Goal: Find specific page/section: Find specific page/section

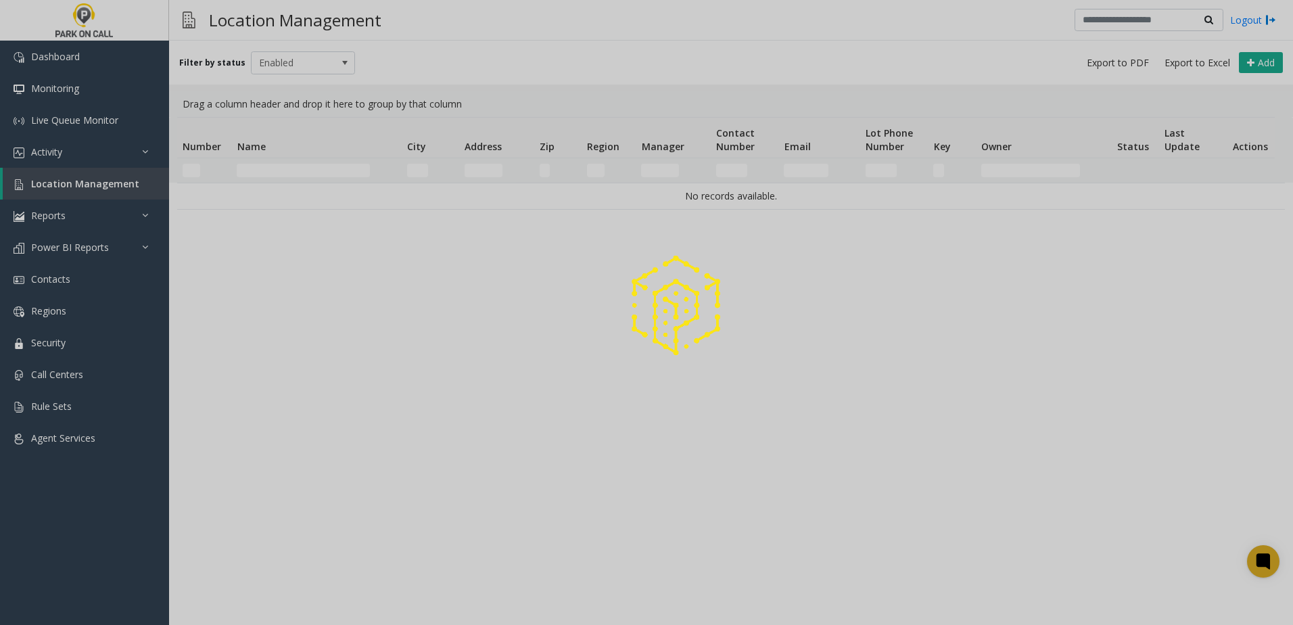
click at [288, 167] on div at bounding box center [646, 312] width 1293 height 625
click at [296, 168] on div at bounding box center [646, 312] width 1293 height 625
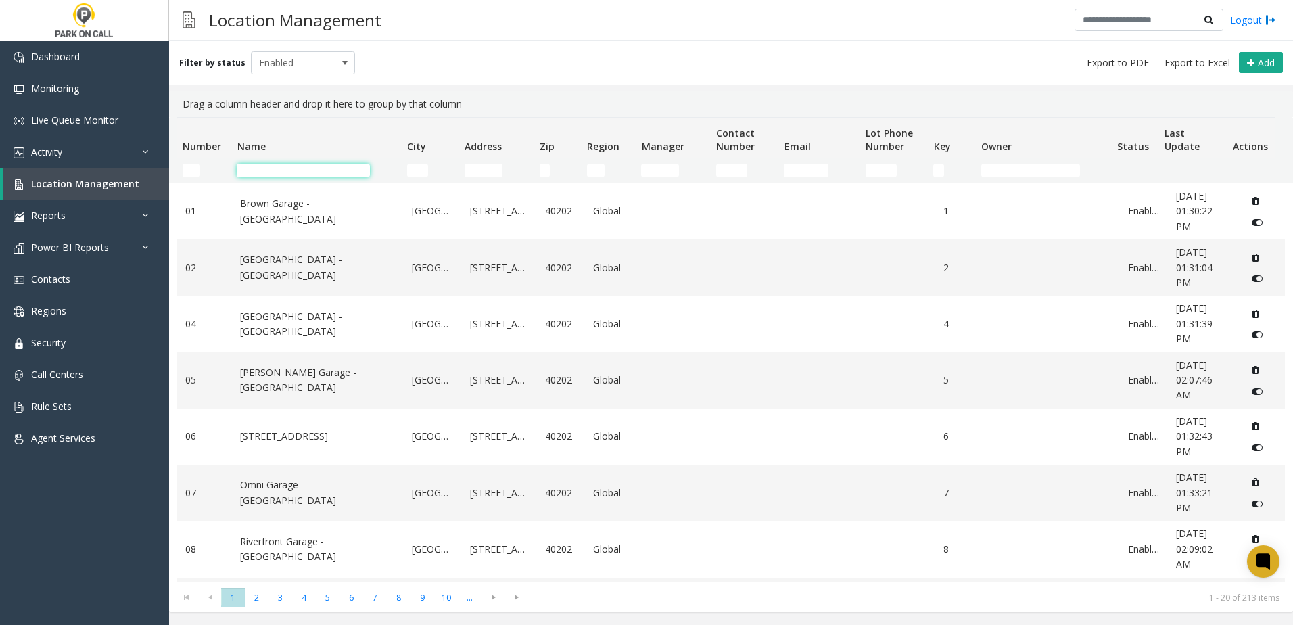
click at [290, 171] on input "Name Filter" at bounding box center [303, 171] width 133 height 14
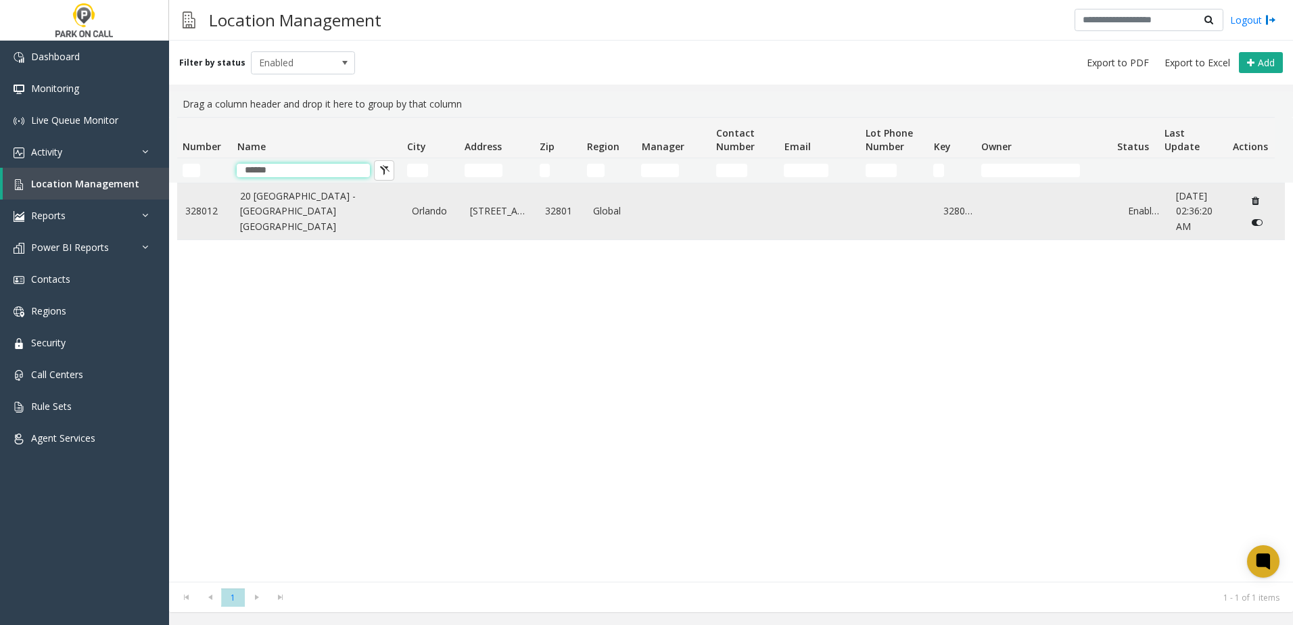
type input "******"
click at [256, 203] on link "20 [GEOGRAPHIC_DATA] - [GEOGRAPHIC_DATA] [GEOGRAPHIC_DATA]" at bounding box center [318, 211] width 156 height 45
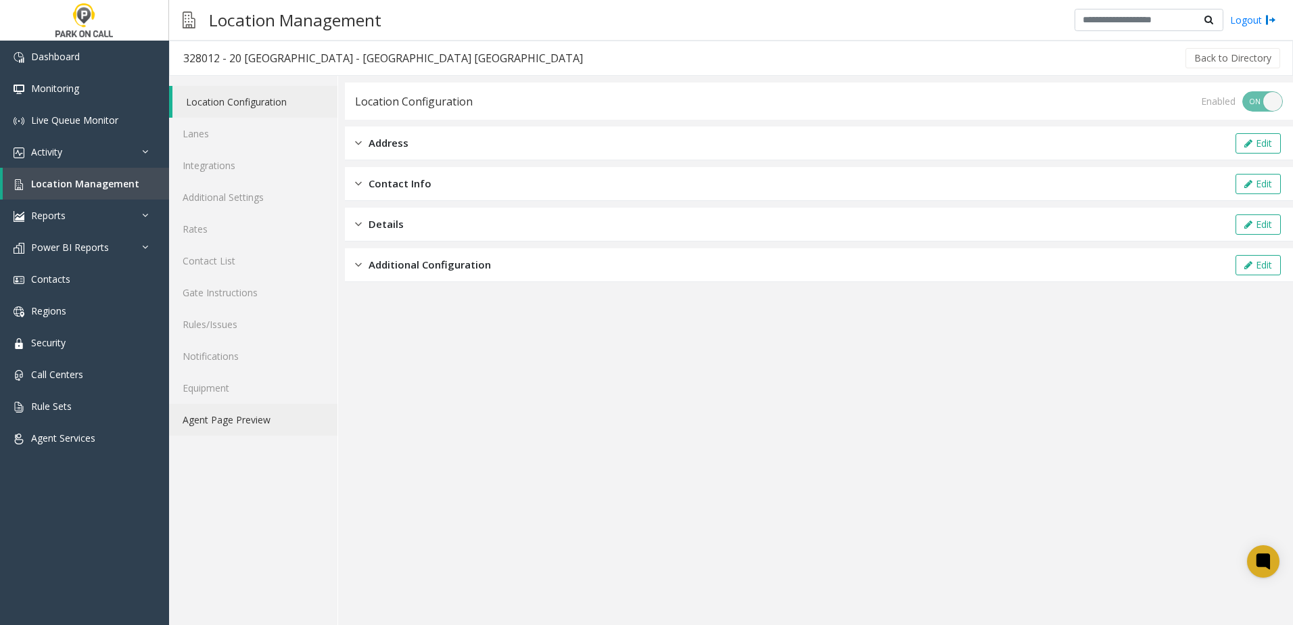
click at [242, 426] on link "Agent Page Preview" at bounding box center [253, 420] width 168 height 32
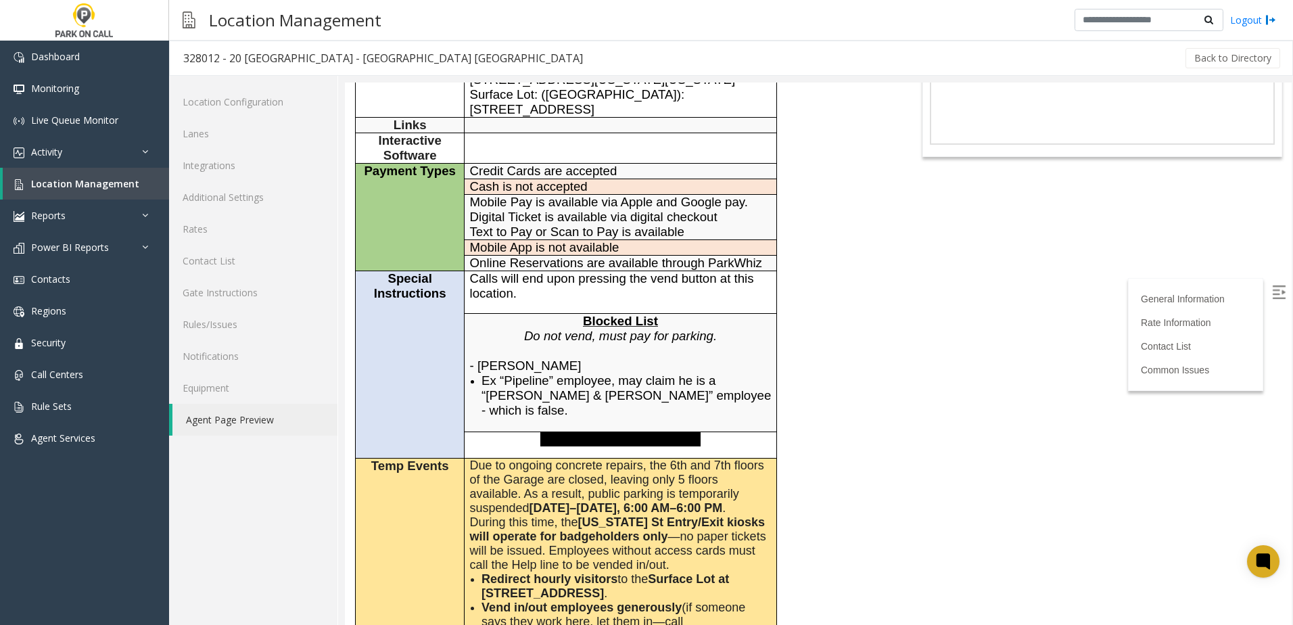
scroll to position [271, 0]
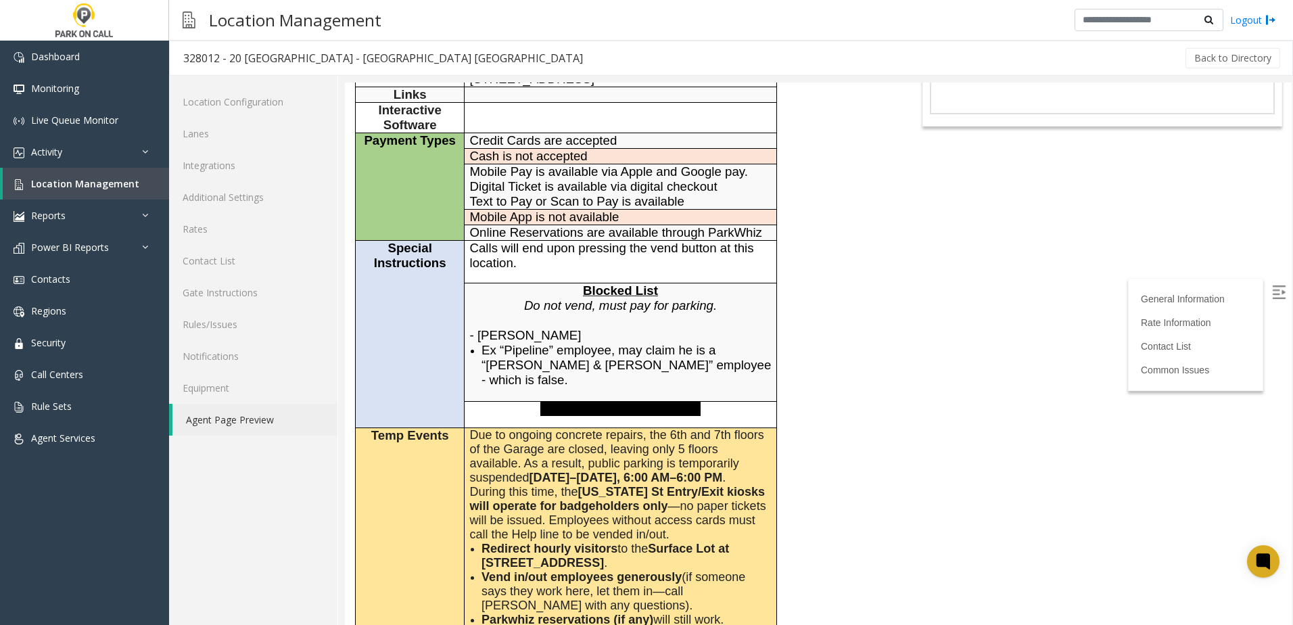
drag, startPoint x: 478, startPoint y: 279, endPoint x: 556, endPoint y: 274, distance: 78.0
click at [556, 328] on span "- [PERSON_NAME]" at bounding box center [526, 335] width 112 height 14
click at [560, 328] on span "- [PERSON_NAME]" at bounding box center [526, 335] width 112 height 14
drag, startPoint x: 561, startPoint y: 279, endPoint x: 478, endPoint y: 277, distance: 82.6
click at [478, 328] on span "- [PERSON_NAME]" at bounding box center [526, 335] width 112 height 14
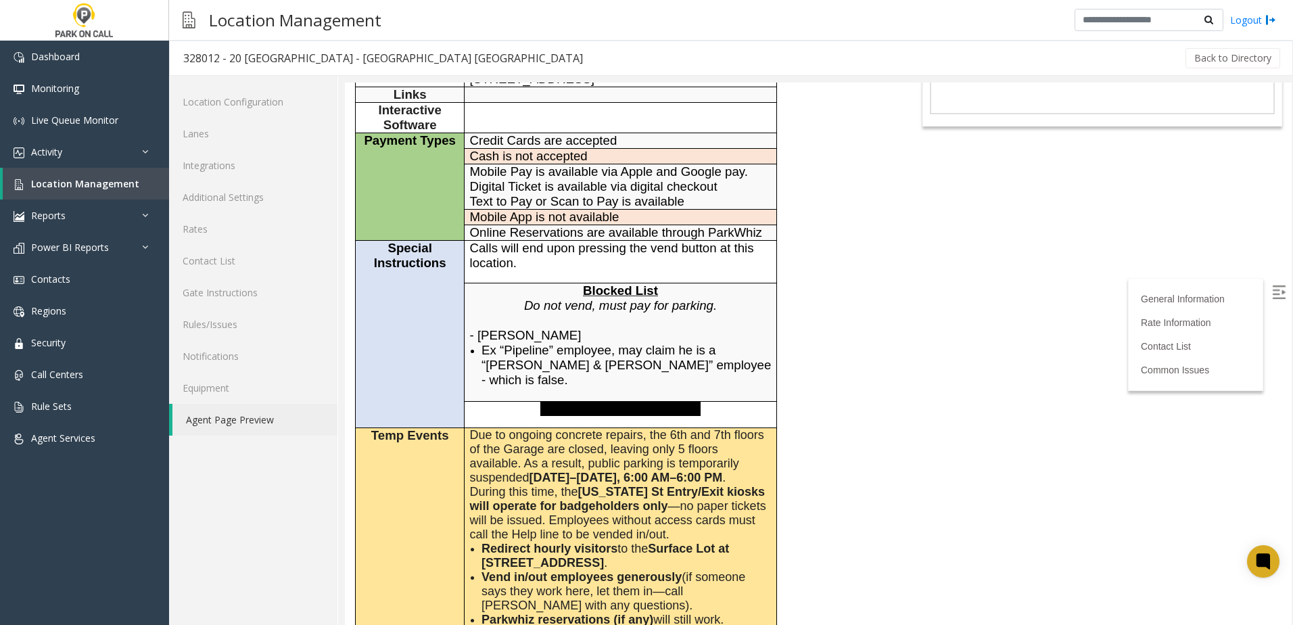
click at [478, 328] on span "- [PERSON_NAME]" at bounding box center [526, 335] width 112 height 14
drag, startPoint x: 478, startPoint y: 279, endPoint x: 564, endPoint y: 277, distance: 85.2
click at [564, 328] on p "- [PERSON_NAME]" at bounding box center [621, 335] width 302 height 15
click at [563, 328] on p "- [PERSON_NAME]" at bounding box center [621, 335] width 302 height 15
drag, startPoint x: 562, startPoint y: 280, endPoint x: 478, endPoint y: 278, distance: 84.6
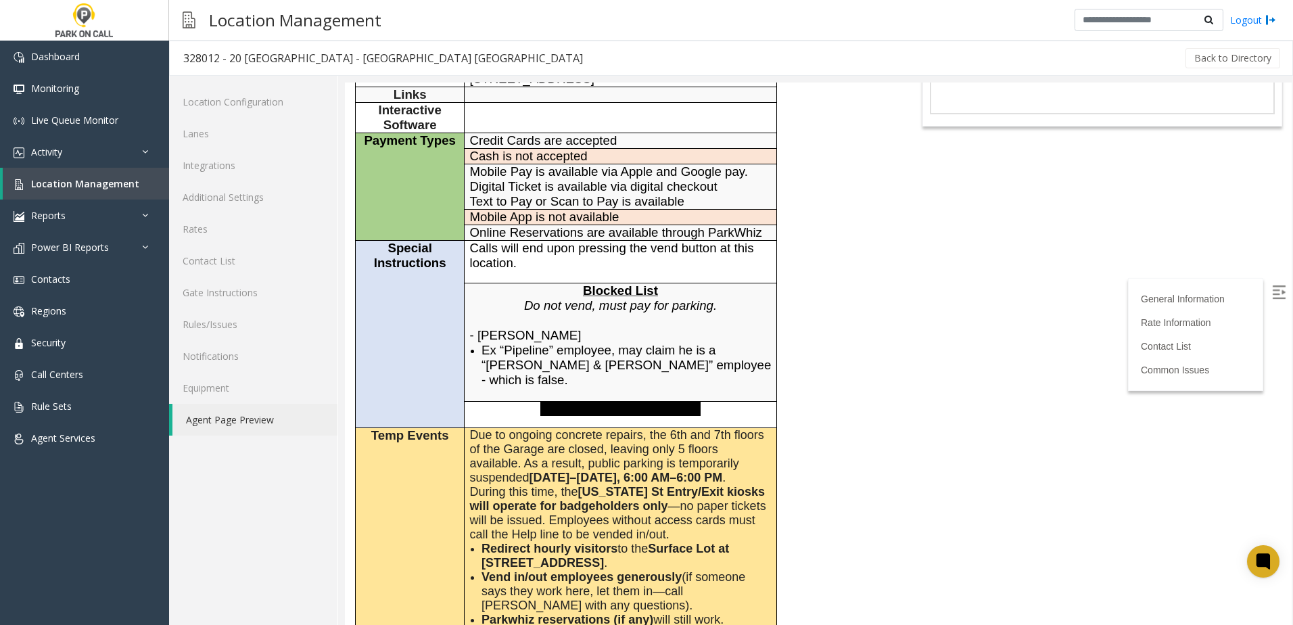
click at [478, 328] on span "- [PERSON_NAME]" at bounding box center [526, 335] width 112 height 14
click at [671, 343] on span "Ex “Pipeline” employee, may claim he is a “[PERSON_NAME] & [PERSON_NAME]” emplo…" at bounding box center [627, 365] width 290 height 44
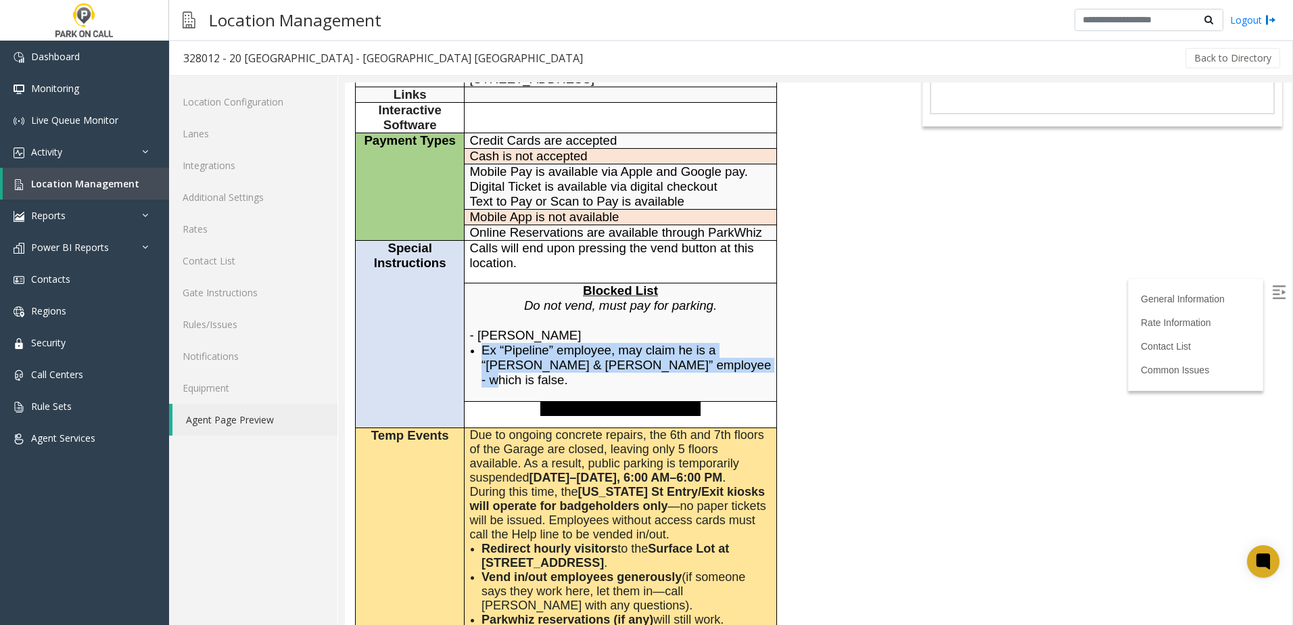
drag, startPoint x: 702, startPoint y: 309, endPoint x: 479, endPoint y: 298, distance: 223.5
click at [479, 298] on td "Blocked List Do not vend, must pay for parking. - [PERSON_NAME] Ex “Pipeline” e…" at bounding box center [621, 342] width 312 height 118
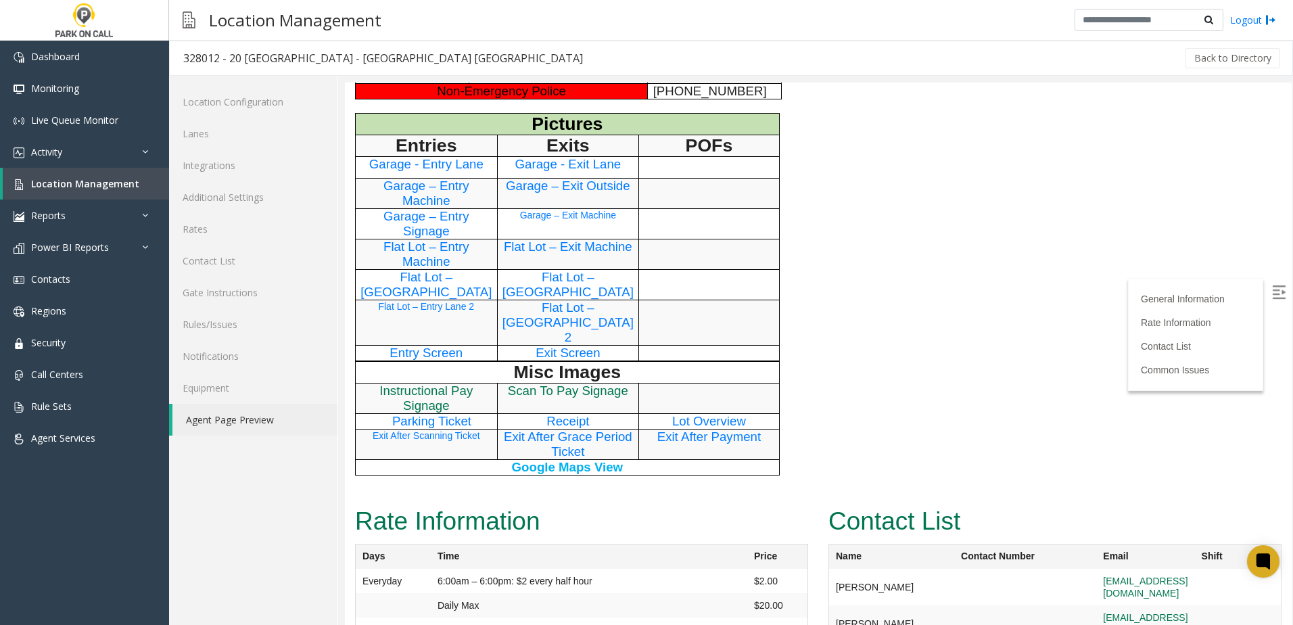
scroll to position [1082, 0]
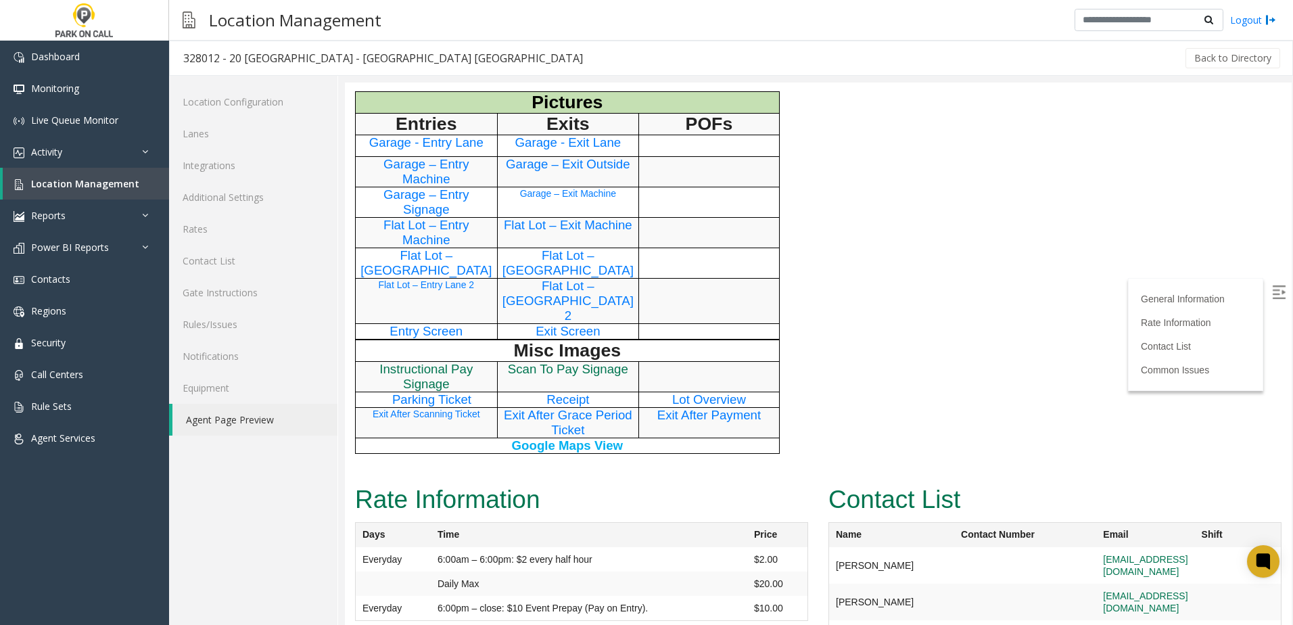
drag, startPoint x: 823, startPoint y: 449, endPoint x: 817, endPoint y: 454, distance: 8.1
click at [821, 480] on div "Contact List Name Contact Number Email Shift [PERSON_NAME] [EMAIL_ADDRESS][DOMA…" at bounding box center [1056, 575] width 474 height 191
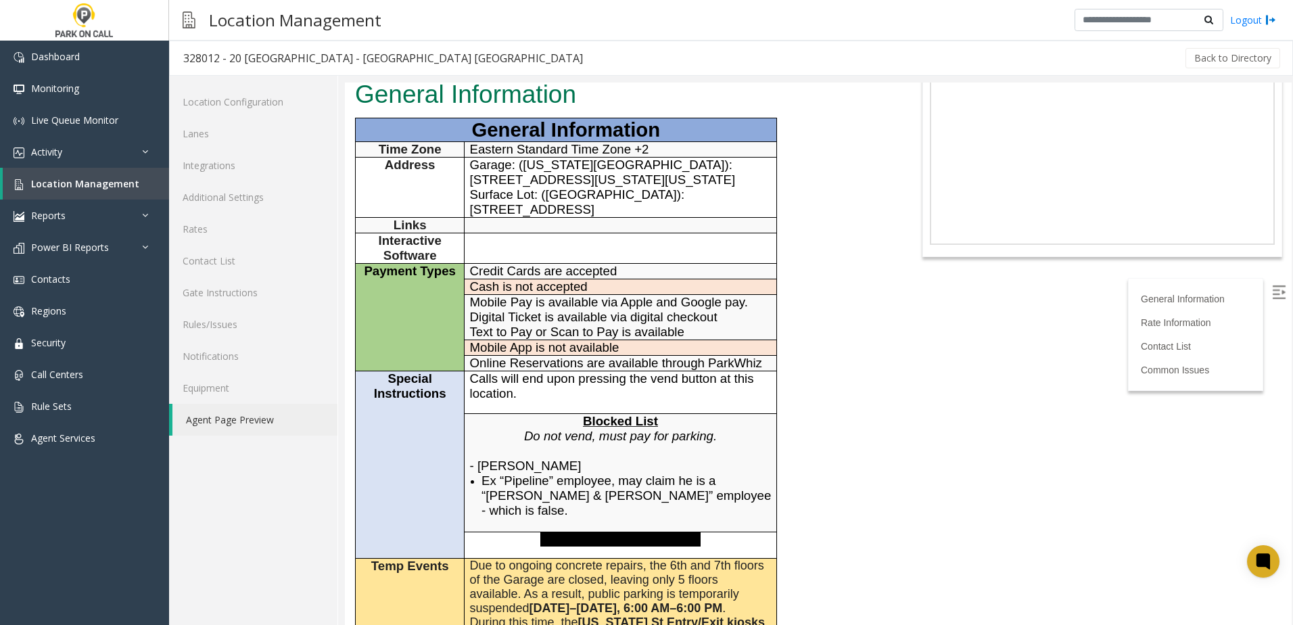
scroll to position [135, 0]
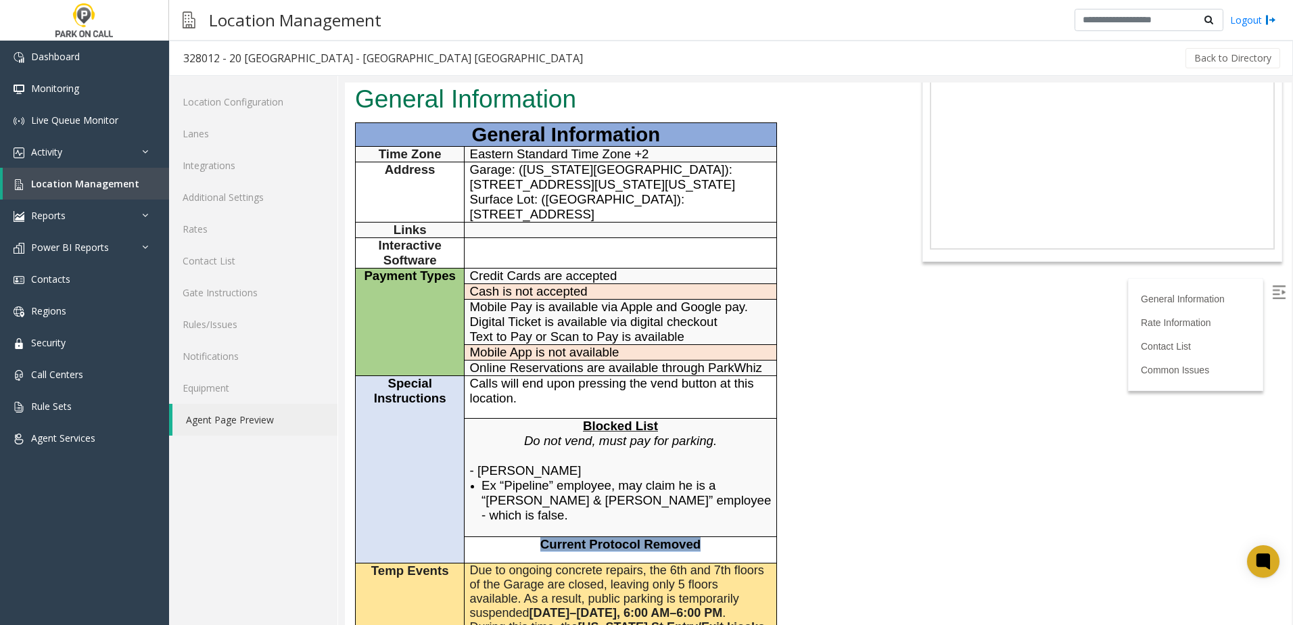
drag, startPoint x: 706, startPoint y: 473, endPoint x: 521, endPoint y: 476, distance: 185.4
click at [521, 537] on p "Current Protocol Removed" at bounding box center [621, 544] width 302 height 15
click at [520, 537] on p "Current Protocol Removed" at bounding box center [621, 544] width 302 height 15
drag, startPoint x: 729, startPoint y: 478, endPoint x: 501, endPoint y: 470, distance: 228.8
click at [501, 537] on p "Current Protocol Removed" at bounding box center [621, 544] width 302 height 15
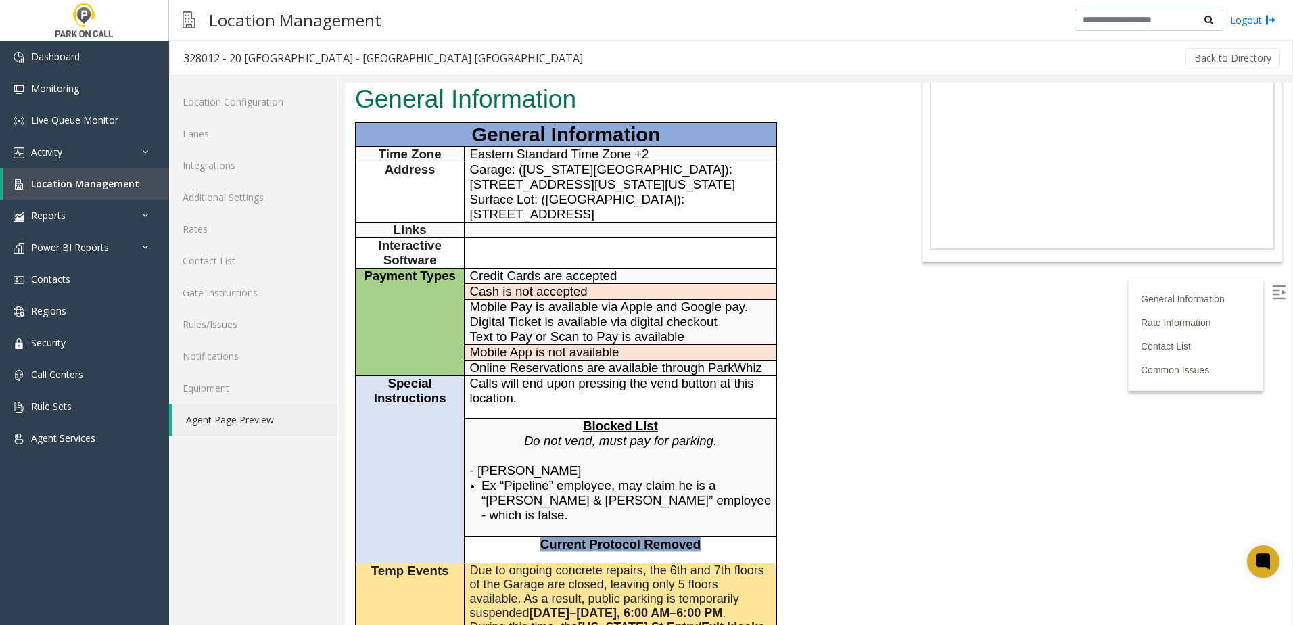
drag, startPoint x: 501, startPoint y: 470, endPoint x: 507, endPoint y: 478, distance: 9.6
click at [507, 537] on p "Current Protocol Removed" at bounding box center [621, 544] width 302 height 15
click at [651, 537] on b "Current Protocol Removed" at bounding box center [621, 544] width 160 height 14
drag, startPoint x: 702, startPoint y: 475, endPoint x: 555, endPoint y: 473, distance: 146.8
click at [555, 537] on p "Current Protocol Removed" at bounding box center [621, 544] width 302 height 15
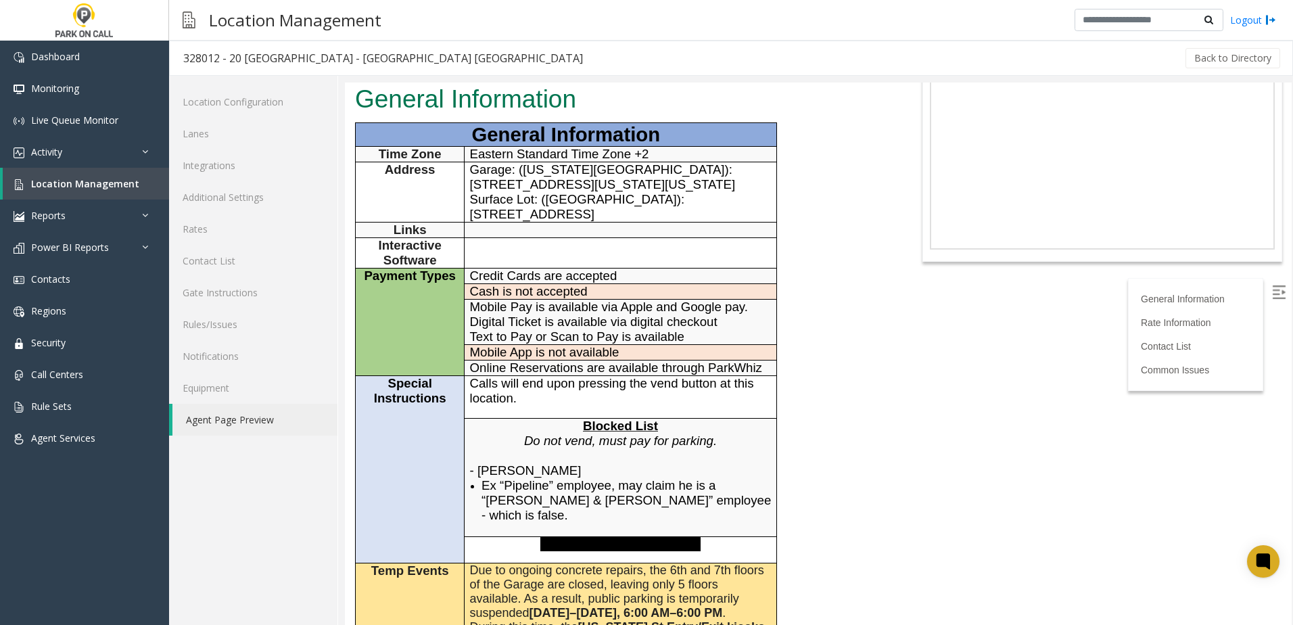
click at [551, 537] on b "Current Protocol Removed" at bounding box center [621, 544] width 160 height 14
click at [536, 478] on span "Ex “Pipeline” employee, may claim he is a “[PERSON_NAME] & [PERSON_NAME]” emplo…" at bounding box center [627, 500] width 290 height 44
click at [637, 434] on p "Do not vend, must pay for parking." at bounding box center [621, 449] width 302 height 30
click at [640, 434] on span "Do not vend, must pay for parking." at bounding box center [620, 441] width 193 height 14
drag, startPoint x: 863, startPoint y: 342, endPoint x: 791, endPoint y: 348, distance: 72.0
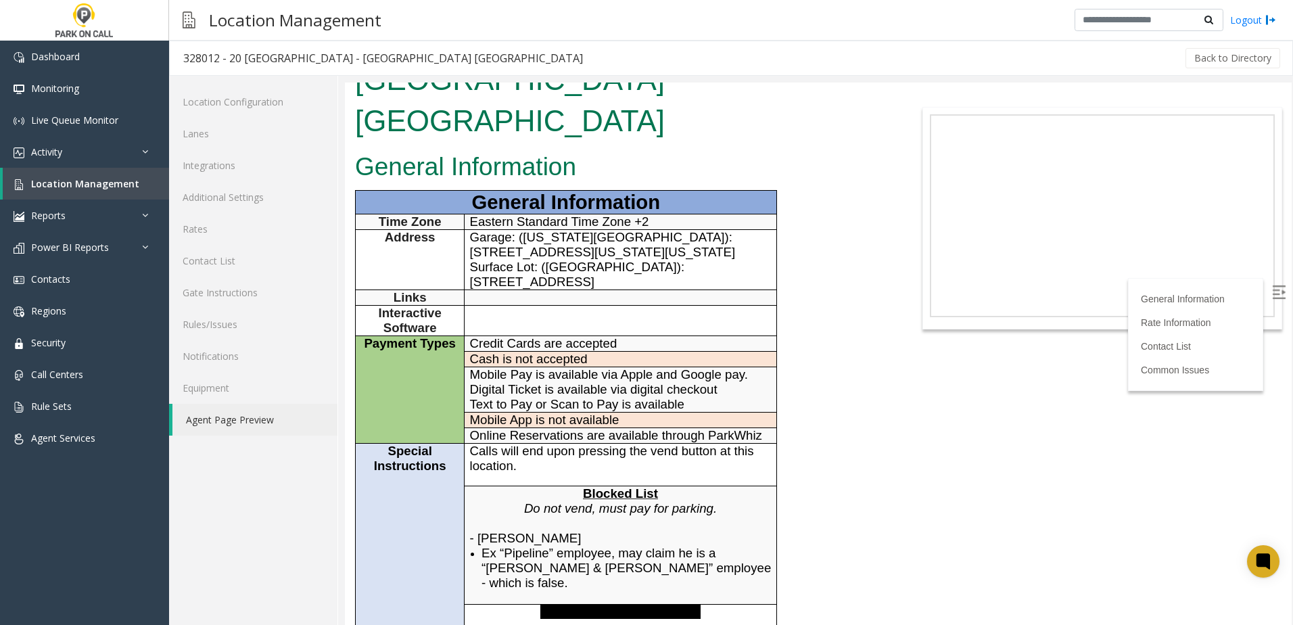
scroll to position [0, 0]
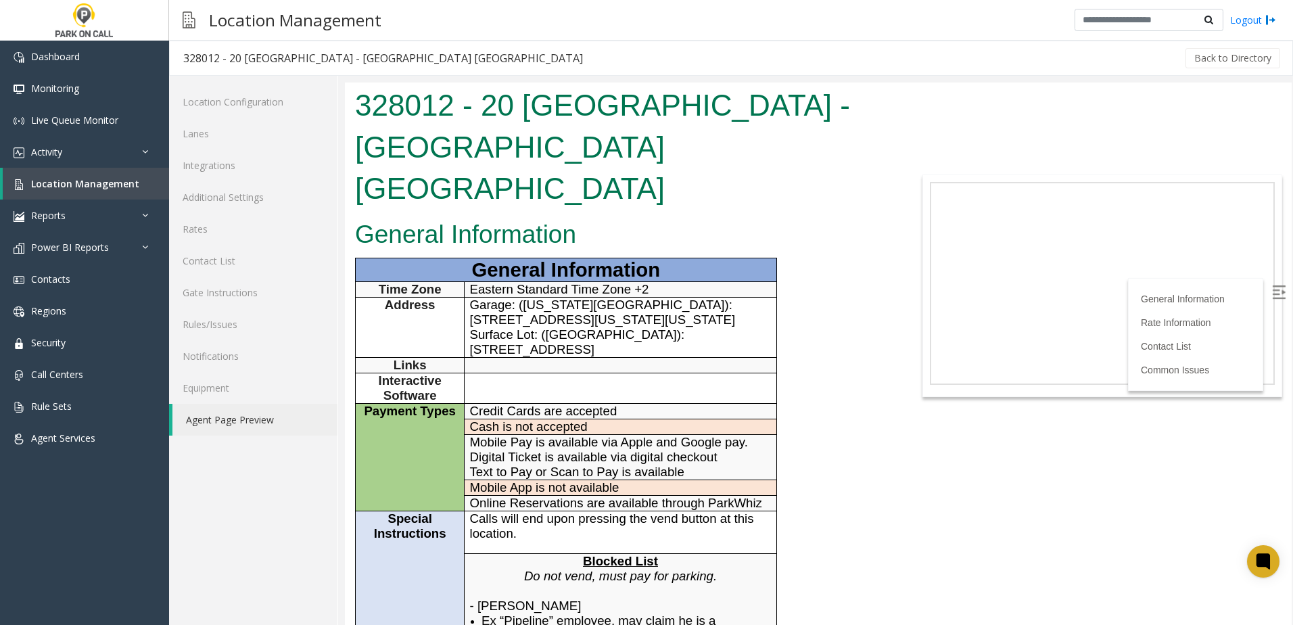
click at [1272, 294] on img at bounding box center [1279, 292] width 14 height 14
drag, startPoint x: 878, startPoint y: 432, endPoint x: 875, endPoint y: 422, distance: 10.5
click at [566, 118] on h1 "328012 - 20 [GEOGRAPHIC_DATA] - [GEOGRAPHIC_DATA] [GEOGRAPHIC_DATA]" at bounding box center [621, 147] width 532 height 125
